Goal: Task Accomplishment & Management: Use online tool/utility

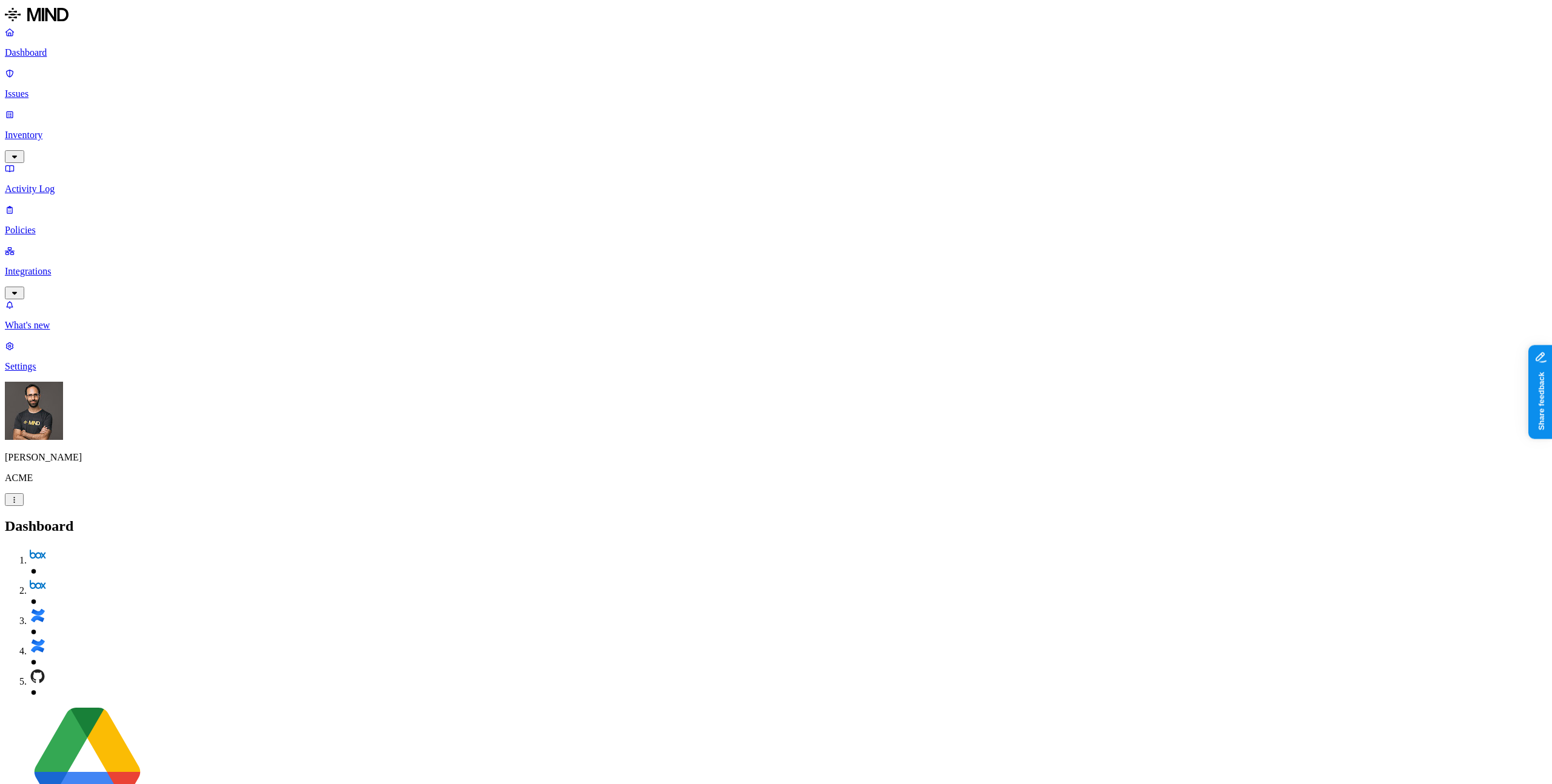
click at [79, 266] on p "Integrations" at bounding box center [776, 271] width 1542 height 11
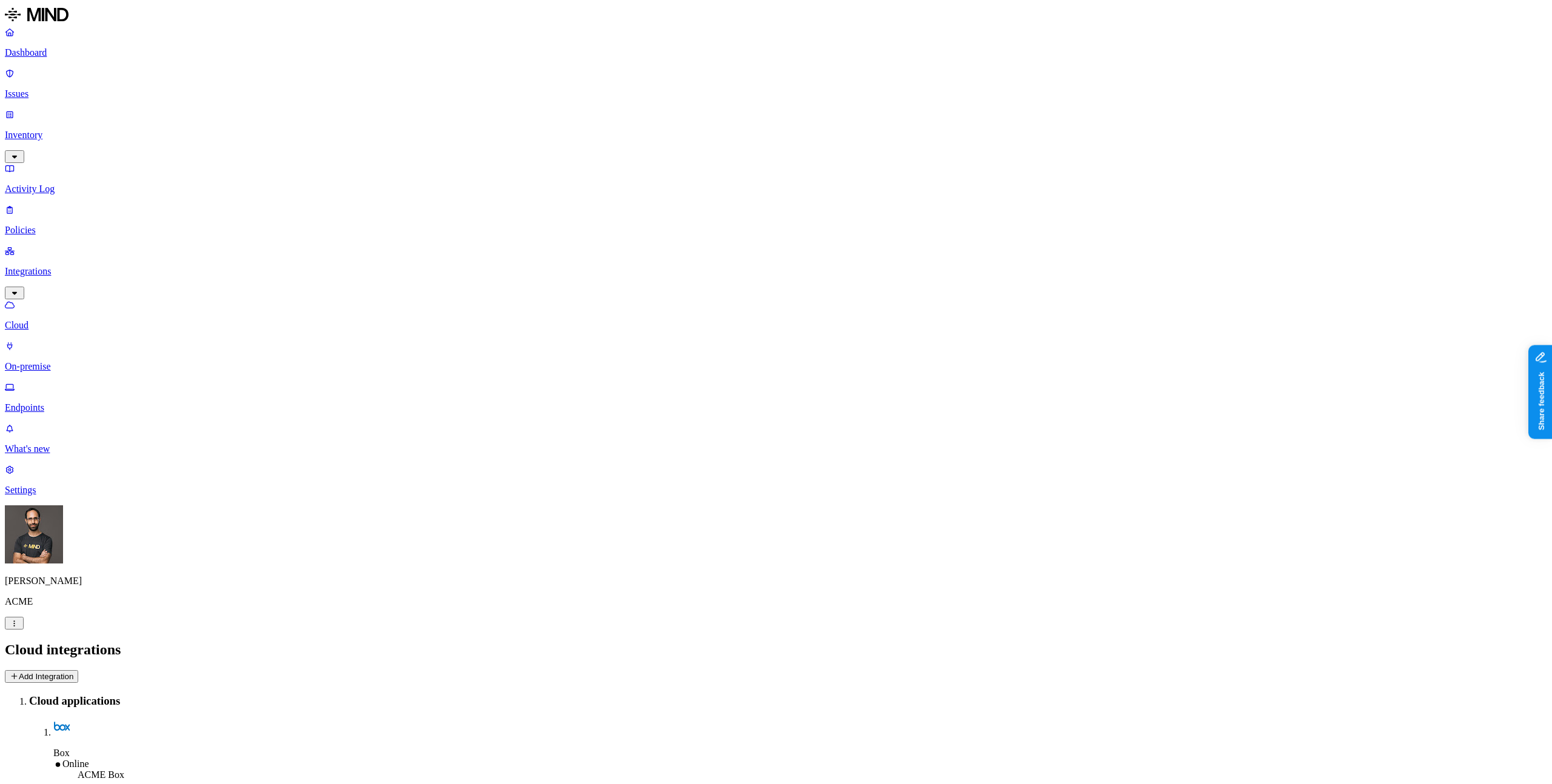
click at [78, 670] on button "Add Integration" at bounding box center [42, 676] width 73 height 13
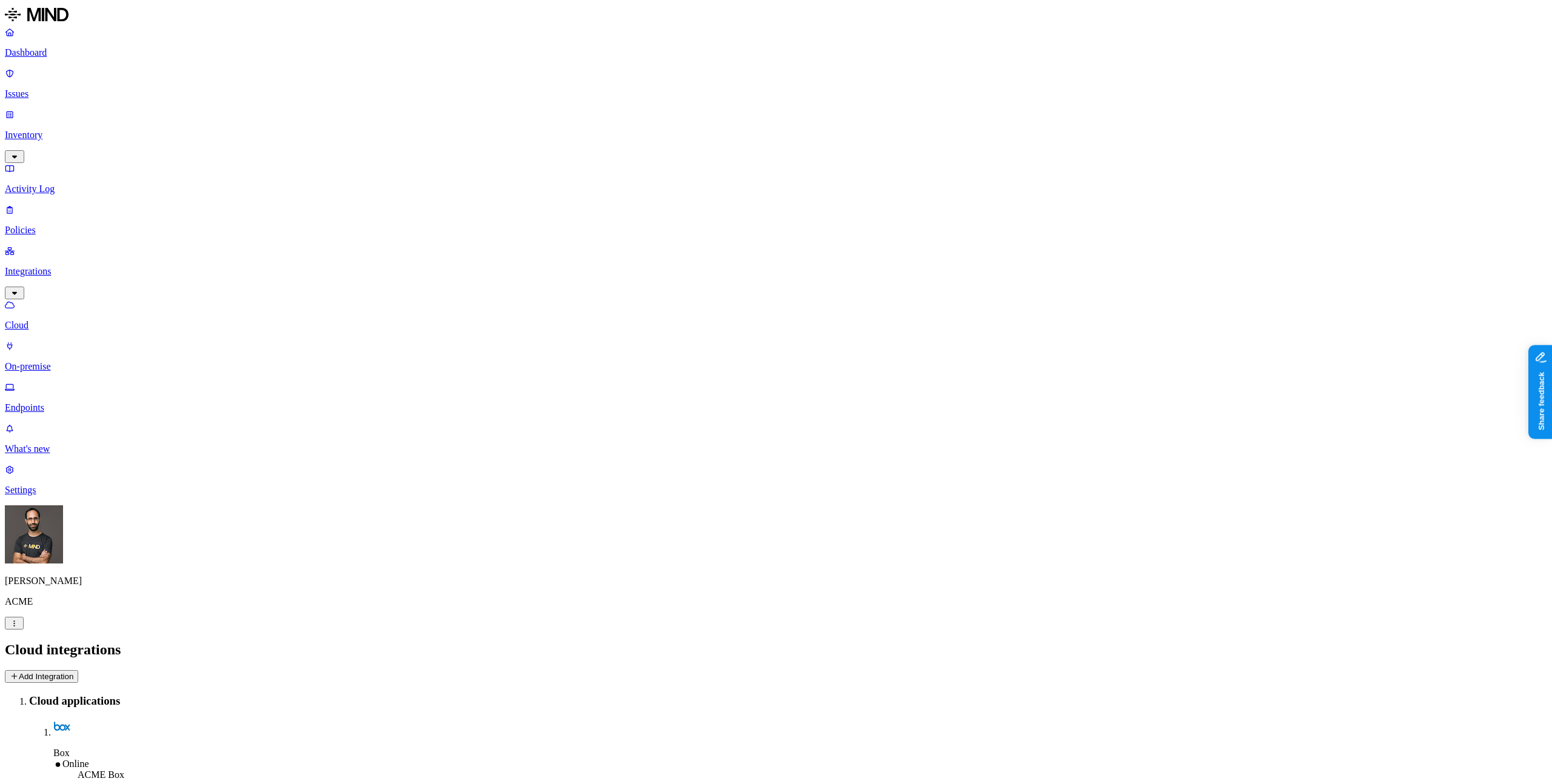
click at [78, 670] on button "Add Integration" at bounding box center [42, 676] width 73 height 13
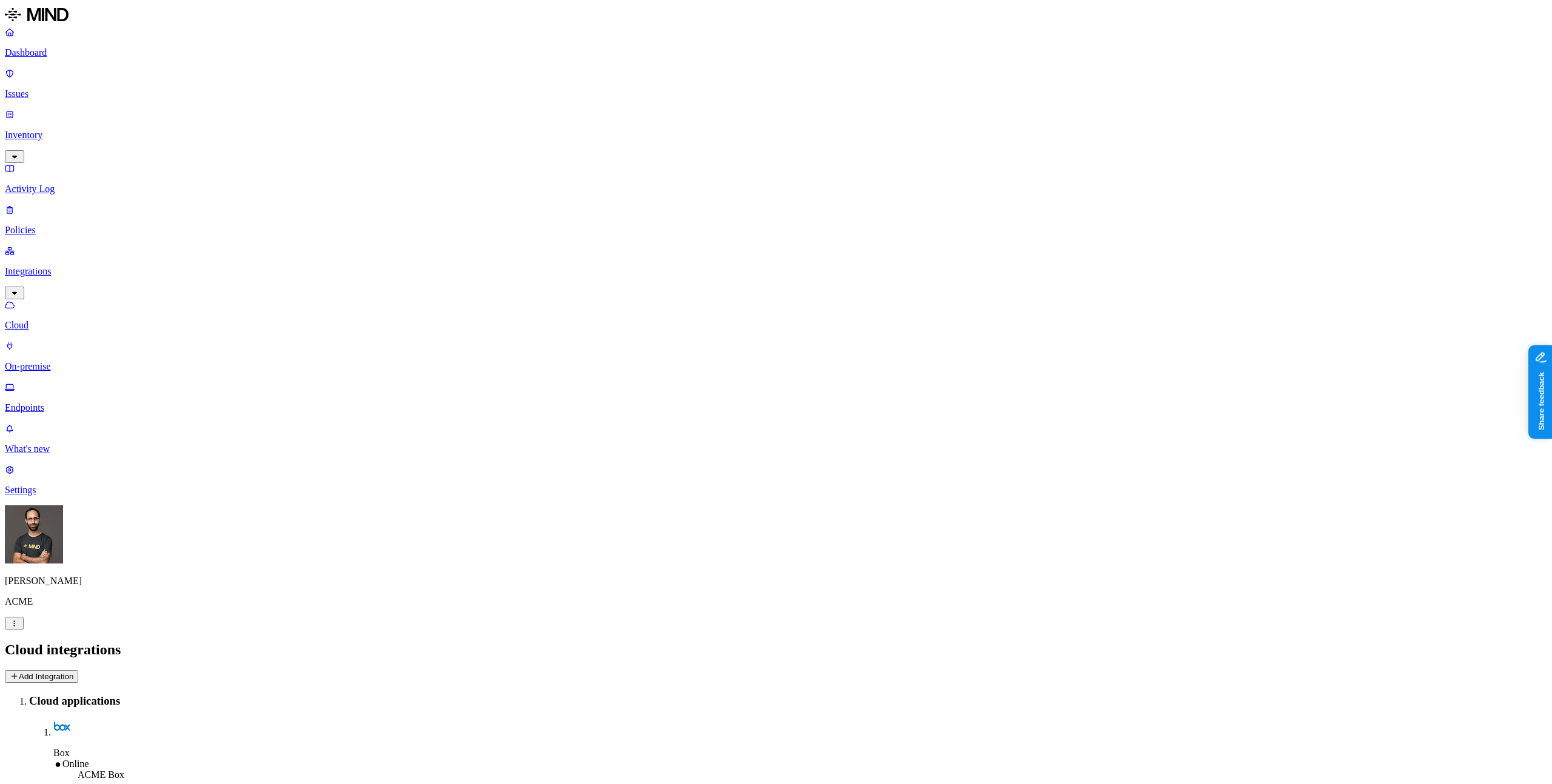
click at [485, 641] on h2 "Cloud integrations" at bounding box center [776, 649] width 1542 height 16
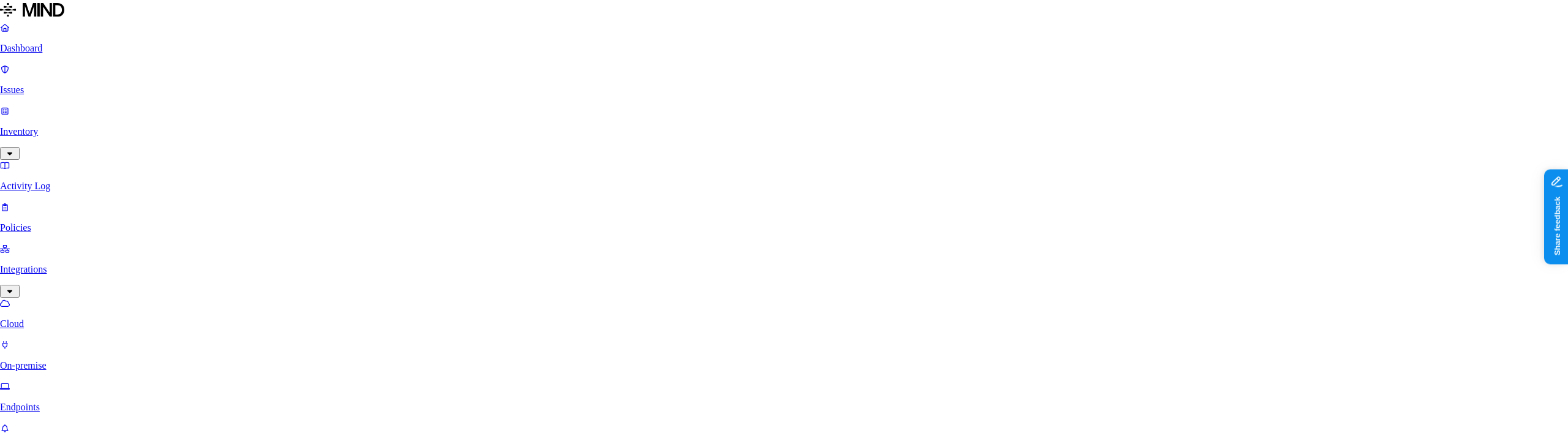
scroll to position [144, 0]
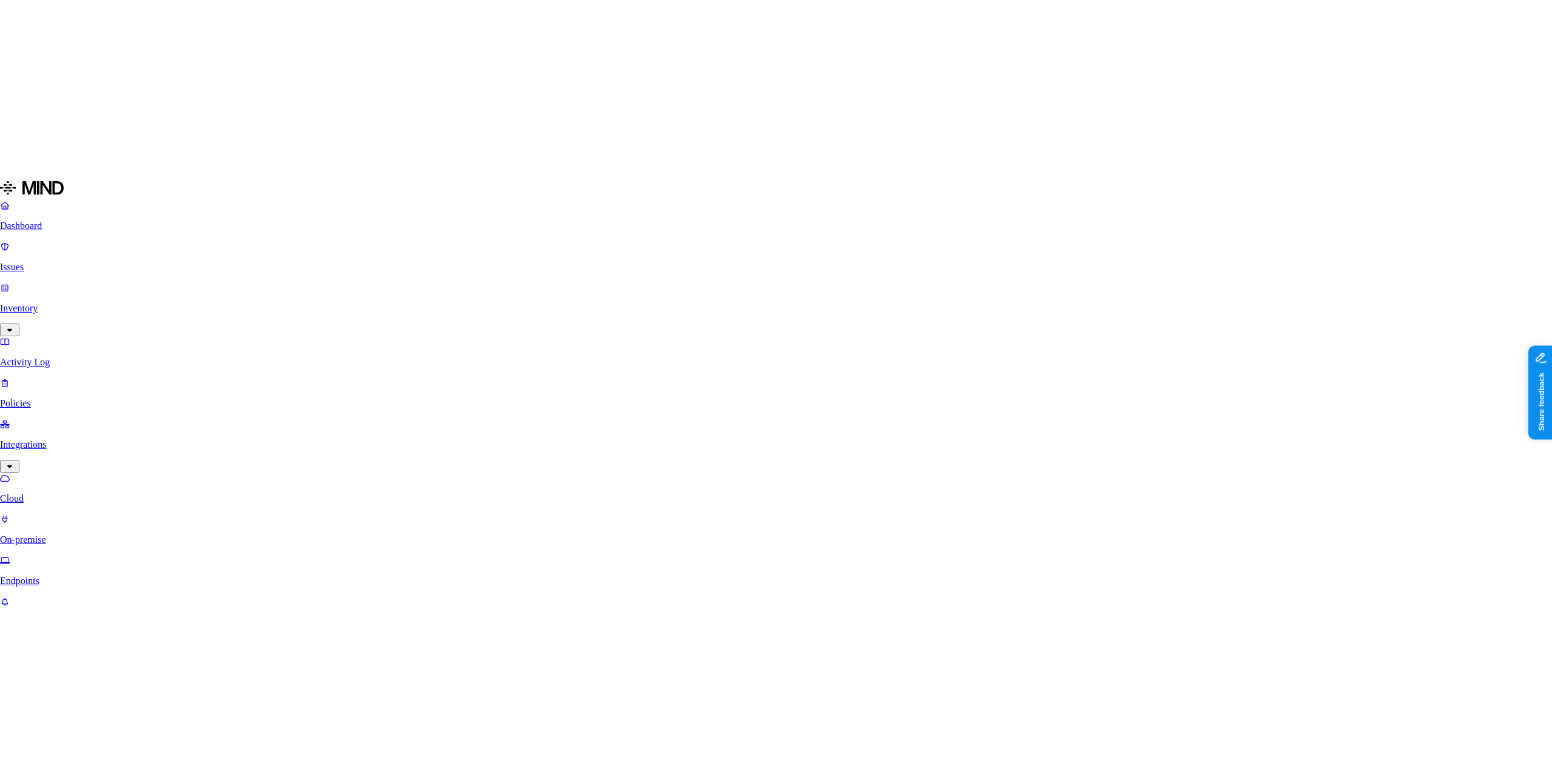
scroll to position [89, 0]
